Goal: Transaction & Acquisition: Purchase product/service

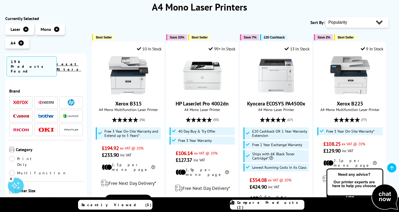
scroll to position [74, 0]
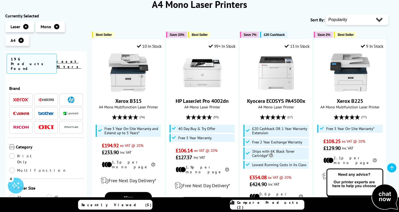
click at [42, 112] on img at bounding box center [46, 114] width 16 height 4
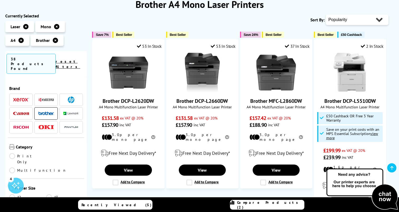
click at [278, 208] on link "Compare Products (2)" at bounding box center [267, 205] width 74 height 10
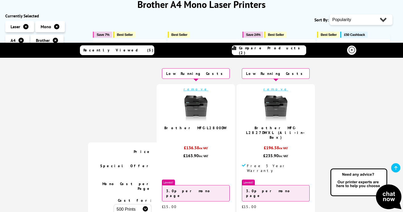
click at [204, 89] on link "remove" at bounding box center [195, 89] width 25 height 5
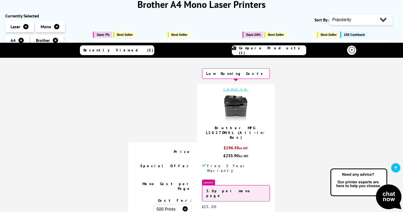
click at [235, 90] on link "remove" at bounding box center [235, 89] width 25 height 5
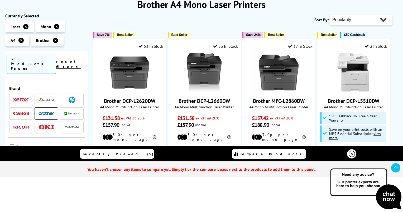
click at [353, 154] on icon at bounding box center [352, 154] width 6 height 6
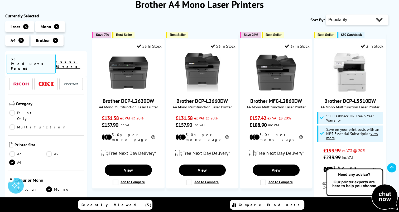
scroll to position [46, 0]
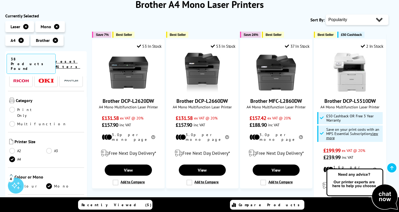
click at [12, 107] on link "Print Only" at bounding box center [27, 113] width 37 height 12
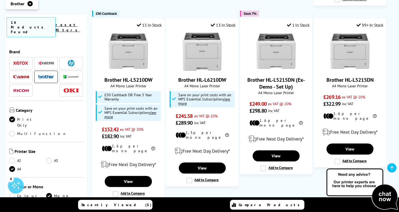
click at [51, 61] on img at bounding box center [46, 63] width 16 height 4
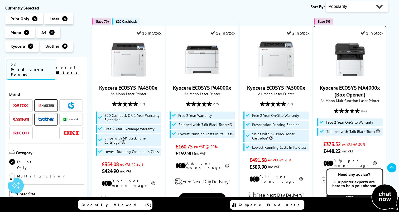
scroll to position [53, 0]
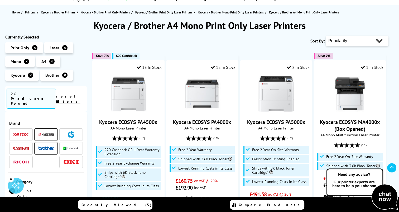
click at [338, 40] on select "Popularity Rating Price - Low to High Price - High to Low Running Costs - Low t…" at bounding box center [357, 41] width 63 height 11
select select "Price Ascending"
click at [326, 36] on select "Popularity Rating Price - Low to High Price - High to Low Running Costs - Low t…" at bounding box center [357, 41] width 63 height 11
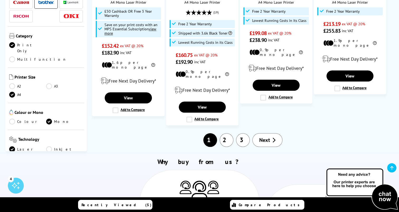
scroll to position [593, 0]
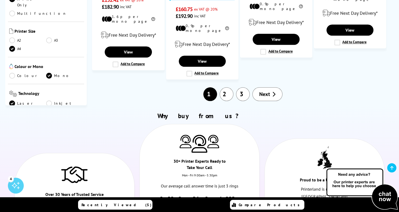
click at [260, 91] on span "Next" at bounding box center [264, 94] width 11 height 7
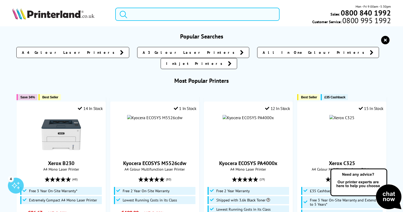
click at [159, 18] on input "search" at bounding box center [197, 14] width 164 height 13
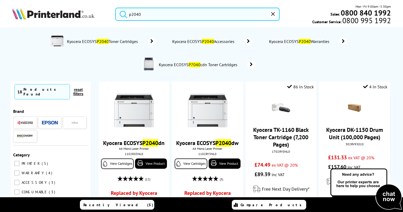
type input "p2040"
click at [51, 40] on img at bounding box center [57, 40] width 13 height 13
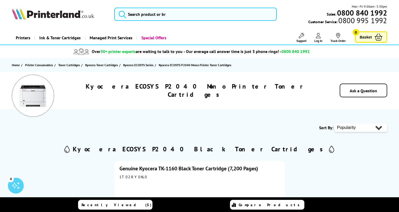
click at [41, 102] on img at bounding box center [33, 96] width 26 height 26
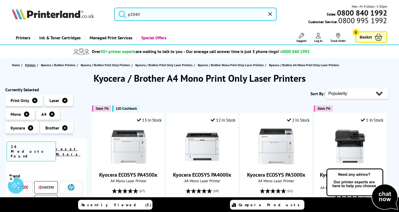
click at [28, 64] on span "Printers" at bounding box center [30, 65] width 11 height 6
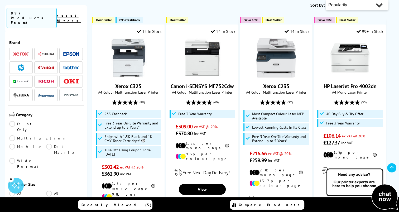
scroll to position [127, 0]
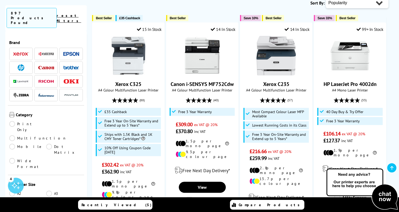
click at [50, 51] on span at bounding box center [46, 54] width 16 height 7
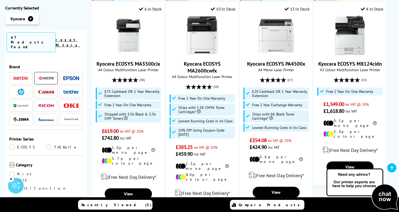
scroll to position [49, 0]
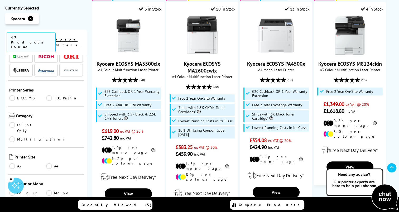
click at [15, 95] on link "ECOSYS" at bounding box center [27, 98] width 37 height 6
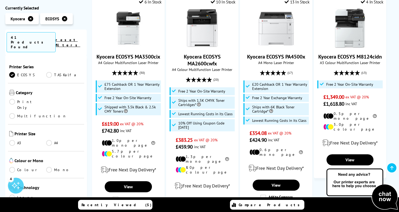
scroll to position [49, 0]
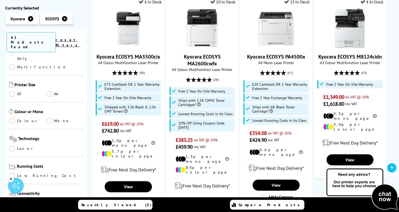
click at [54, 91] on link "A4" at bounding box center [64, 94] width 37 height 6
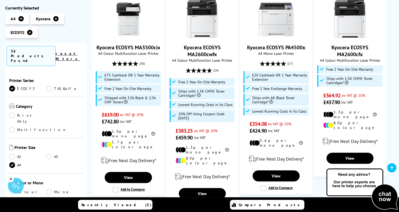
scroll to position [49, 0]
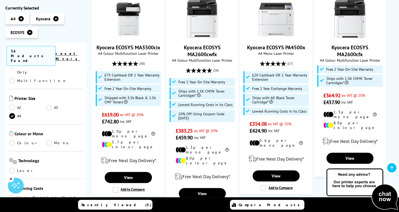
click at [48, 140] on link "Mono" at bounding box center [64, 143] width 37 height 6
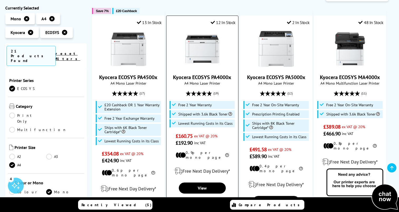
scroll to position [98, 0]
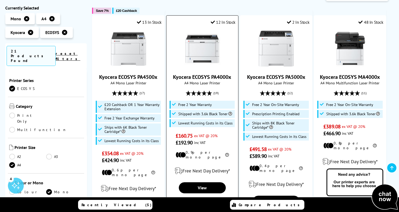
click at [171, 112] on li "Shipped with 3.6k Black Toner" at bounding box center [202, 114] width 65 height 8
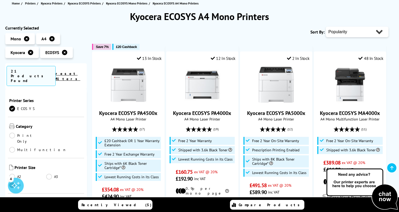
scroll to position [61, 0]
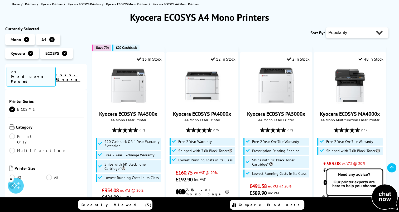
click at [365, 32] on select "Popularity Rating Price - Low to High Price - High to Low Running Costs - Low t…" at bounding box center [357, 32] width 63 height 11
select select "Price Ascending"
click at [326, 27] on select "Popularity Rating Price - Low to High Price - High to Low Running Costs - Low t…" at bounding box center [357, 32] width 63 height 11
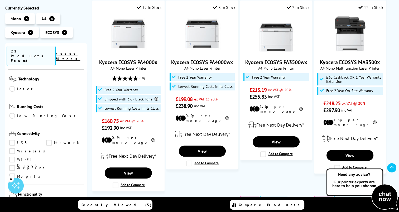
scroll to position [132, 0]
click at [58, 139] on link "Network" at bounding box center [64, 142] width 37 height 6
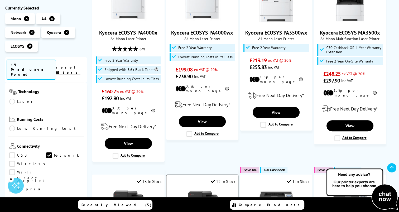
scroll to position [144, 0]
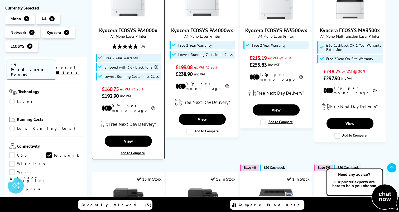
click at [128, 17] on img at bounding box center [129, 2] width 40 height 40
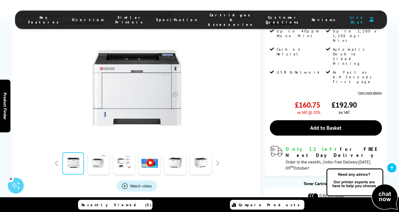
scroll to position [128, 0]
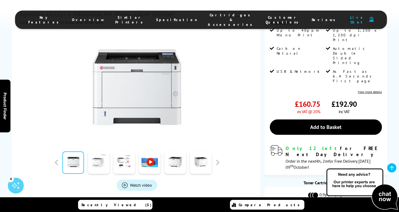
click at [102, 151] on link at bounding box center [99, 162] width 22 height 22
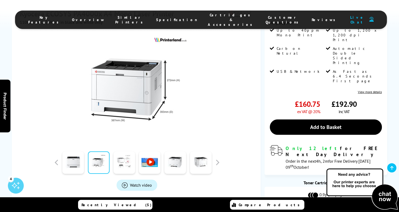
click at [125, 151] on link at bounding box center [124, 162] width 22 height 22
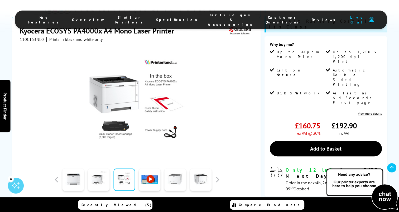
scroll to position [103, 0]
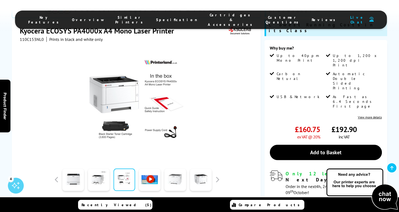
click at [178, 168] on link at bounding box center [175, 179] width 22 height 22
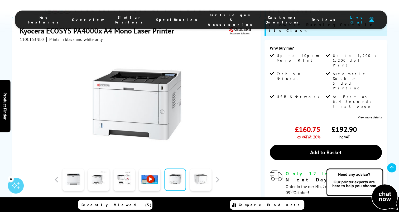
click at [193, 168] on link at bounding box center [201, 179] width 22 height 22
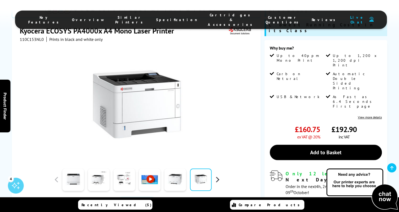
click at [219, 176] on button "button" at bounding box center [217, 180] width 8 height 8
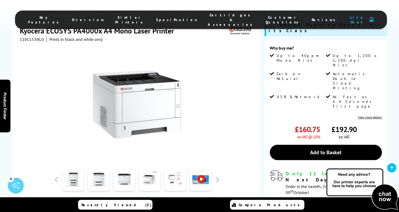
click at [175, 168] on link at bounding box center [175, 179] width 22 height 22
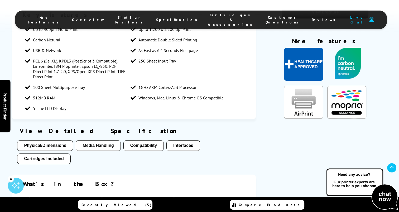
scroll to position [446, 0]
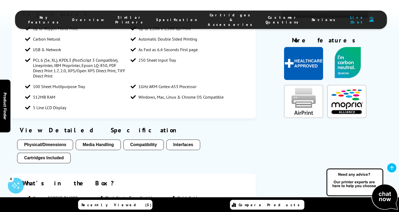
click at [185, 139] on button "Interfaces" at bounding box center [183, 144] width 34 height 11
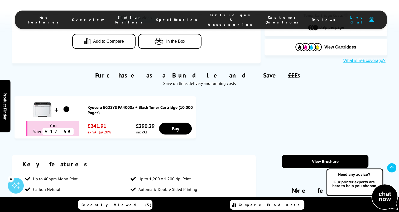
scroll to position [295, 0]
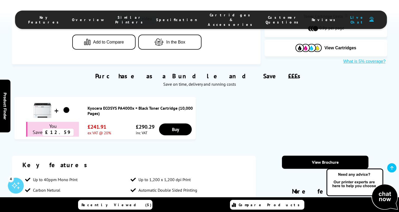
click at [102, 105] on link "Kyocera ECOSYS PA4000x + Black Toner Cartridge (10,000 Pages)" at bounding box center [140, 110] width 105 height 11
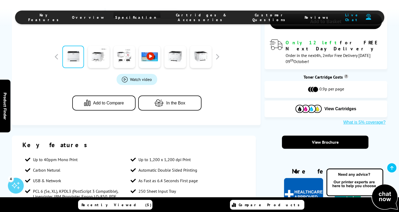
scroll to position [356, 0]
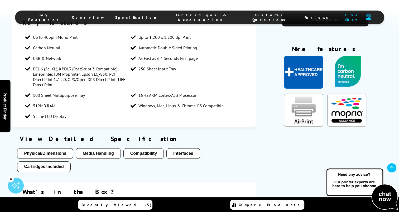
click at [46, 161] on button "Cartridges Included" at bounding box center [43, 166] width 53 height 11
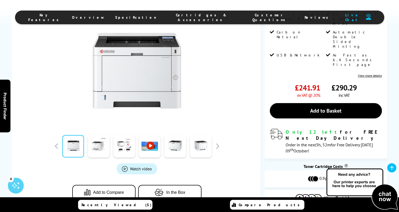
scroll to position [145, 0]
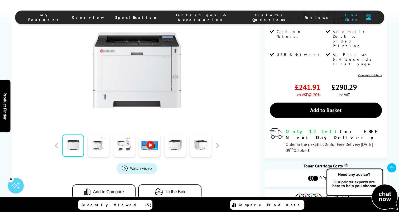
click at [202, 14] on li "Cartridges & Accessories" at bounding box center [202, 17] width 80 height 9
click at [196, 18] on span "Cartridges & Accessories" at bounding box center [201, 17] width 69 height 9
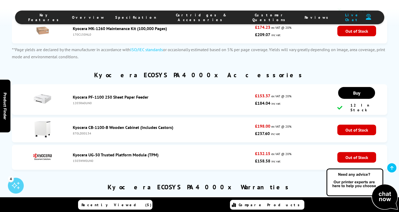
scroll to position [1177, 0]
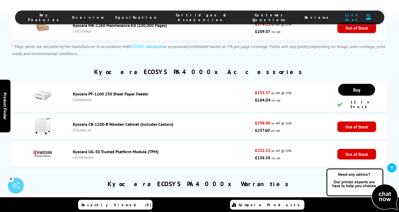
click at [119, 149] on link "Kyocera UG-50 Trusted Platform Module (TPM)" at bounding box center [116, 151] width 86 height 5
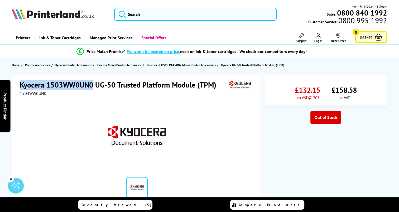
drag, startPoint x: 20, startPoint y: 85, endPoint x: 93, endPoint y: 84, distance: 73.3
click at [93, 84] on h1 "Kyocera 1503WW0UN0 UG-50 Trusted Platform Module (TPM)" at bounding box center [121, 85] width 202 height 10
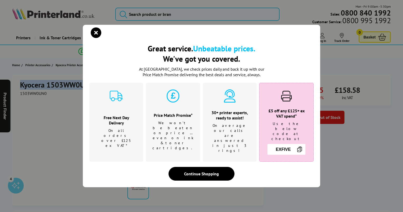
copy h1 "Kyocera 1503WW0UN0"
click at [97, 38] on icon "close modal" at bounding box center [96, 32] width 11 height 11
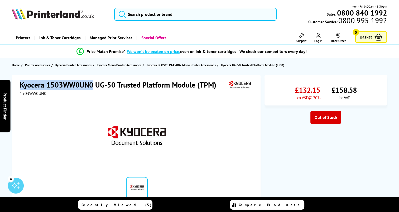
copy h1 "Kyocera 1503WW0UN0"
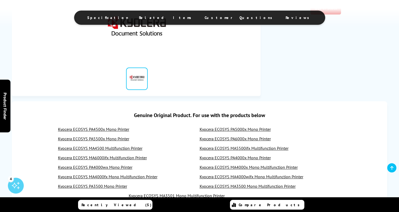
scroll to position [110, 0]
